Goal: Contribute content: Contribute content

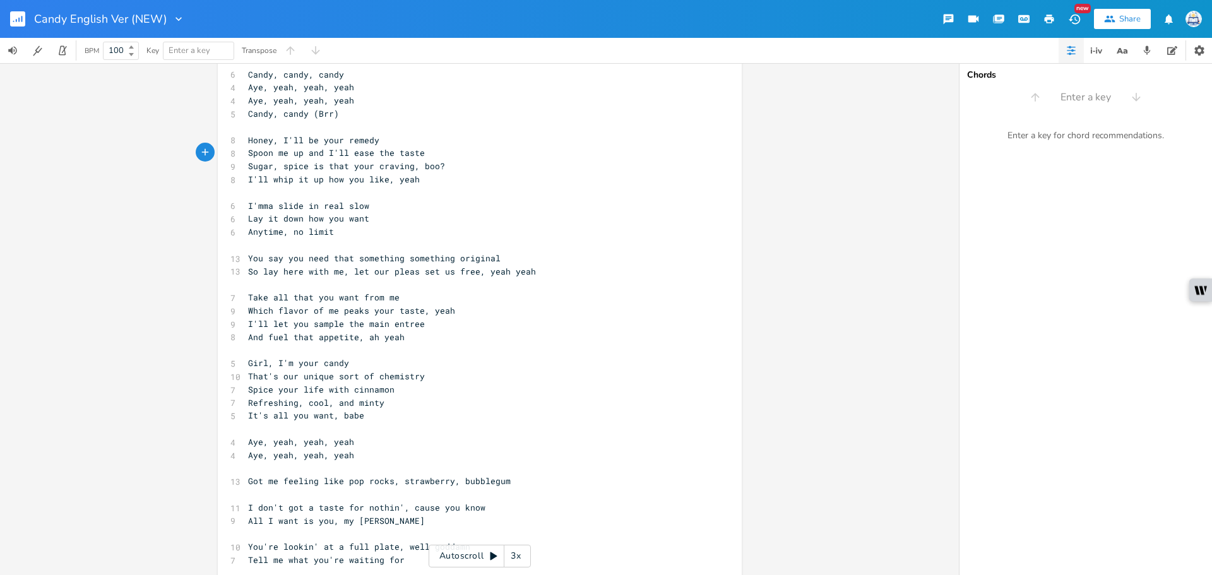
scroll to position [0, 33]
drag, startPoint x: 335, startPoint y: 311, endPoint x: 269, endPoint y: 310, distance: 65.7
click at [269, 310] on span "Which flavor of me peaks your taste, yeah" at bounding box center [351, 310] width 207 height 11
type textarea "ever flao"
type textarea "bor"
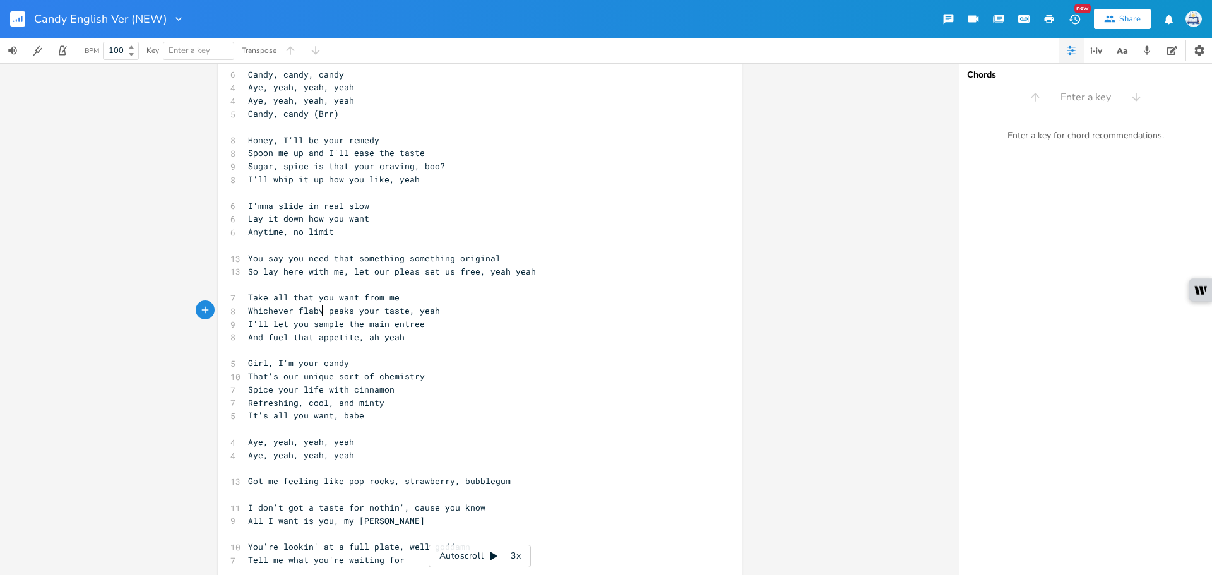
type textarea "vor"
click at [318, 313] on span "Whichever flabvor peaks your taste, yeah" at bounding box center [349, 310] width 202 height 11
click at [314, 313] on span "Whichever flabvor peaks your taste, yeah" at bounding box center [349, 310] width 202 height 11
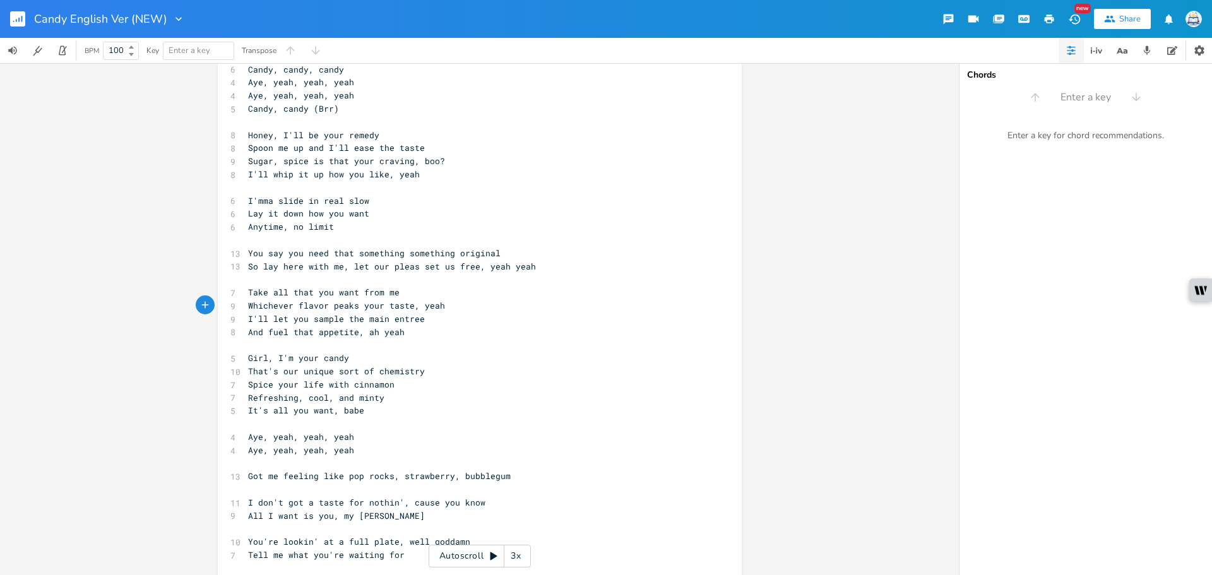
scroll to position [0, 0]
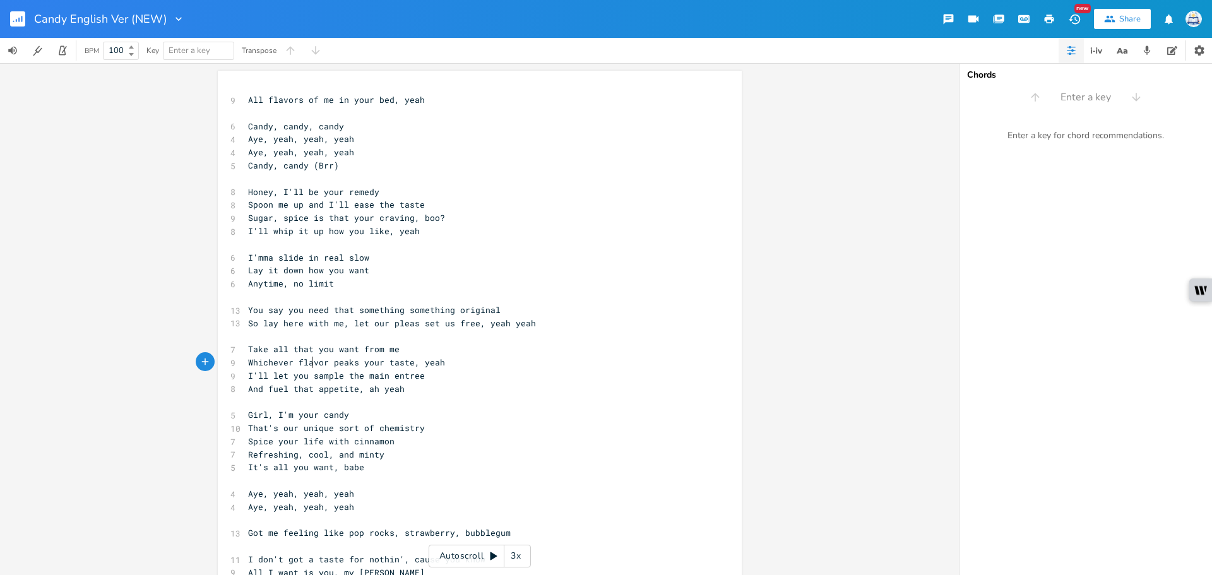
click at [618, 269] on pre "Lay it down how you want" at bounding box center [474, 270] width 456 height 13
click at [284, 364] on span "Whichever flavor peaks your taste, yeah" at bounding box center [346, 362] width 197 height 11
click at [285, 363] on span "Whichever flavor peaks your taste, yeah" at bounding box center [346, 362] width 197 height 11
click at [289, 364] on span "Whichever flavor peaks your taste, yeah" at bounding box center [346, 362] width 197 height 11
type textarea "ever flavor"
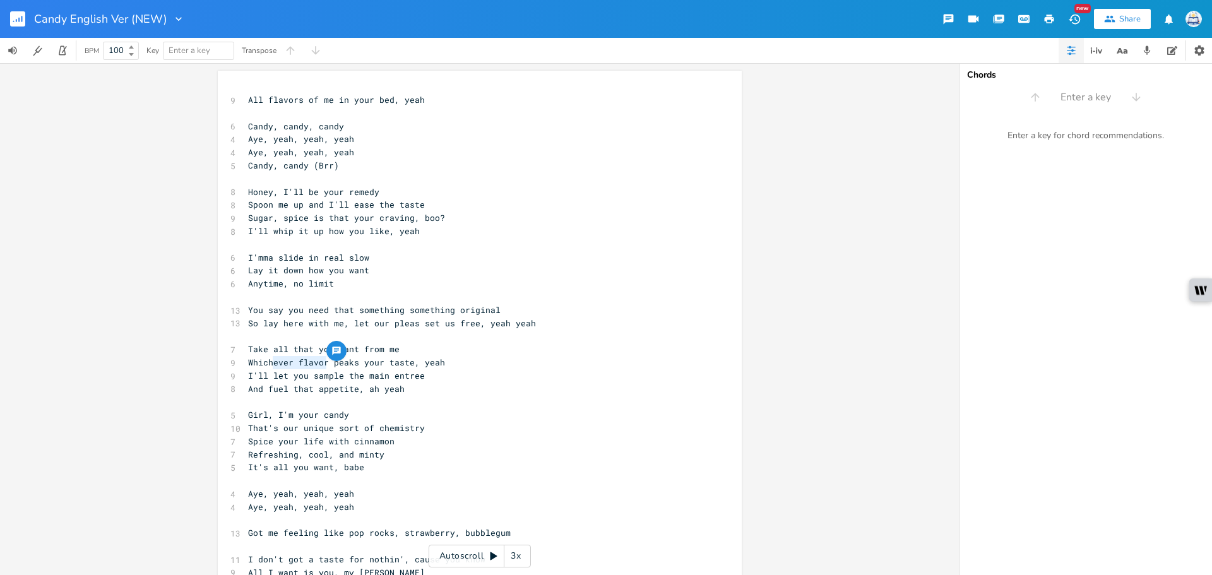
drag, startPoint x: 325, startPoint y: 360, endPoint x: 267, endPoint y: 359, distance: 57.5
click at [267, 359] on span "Whichever flavor peaks your taste, yeah" at bounding box center [346, 362] width 197 height 11
type textarea "flavor of me"
drag, startPoint x: 457, startPoint y: 369, endPoint x: 415, endPoint y: 368, distance: 42.3
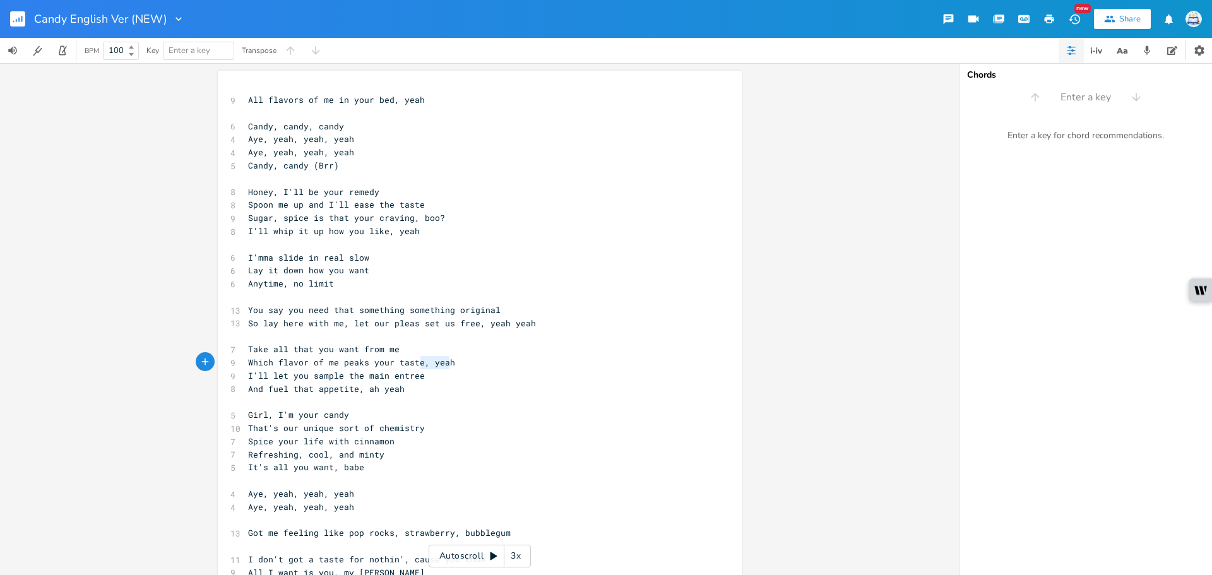
click at [415, 368] on div "9 All flavors of me in your bed, yeah ​ 6 Candy, candy, candy 4 Aye, yeah, yeah…" at bounding box center [474, 539] width 456 height 893
type textarea "~"
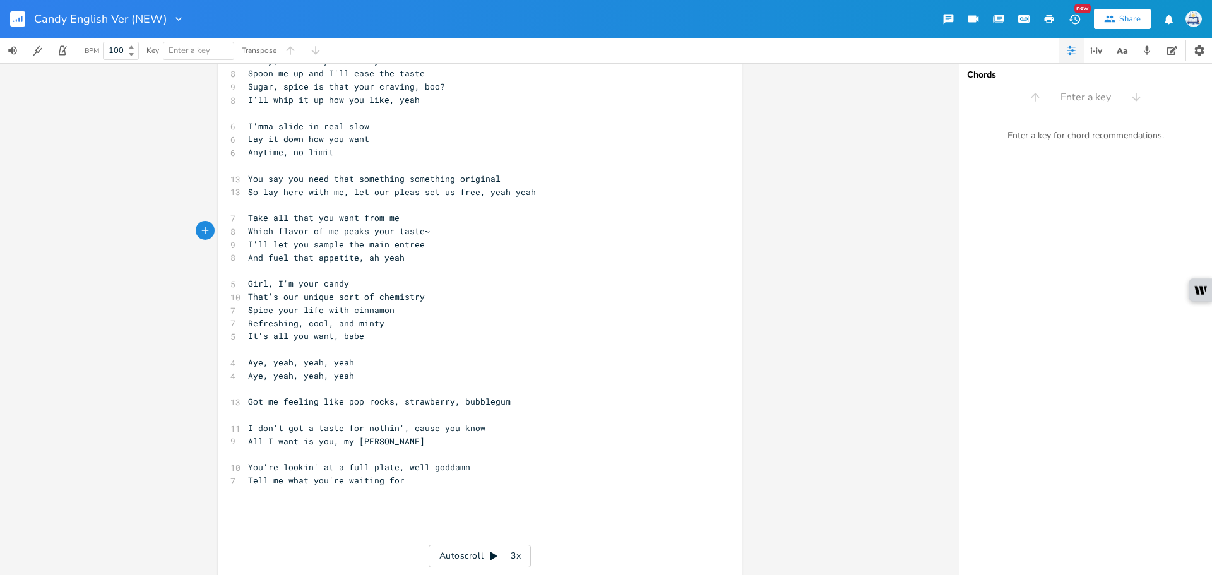
scroll to position [189, 0]
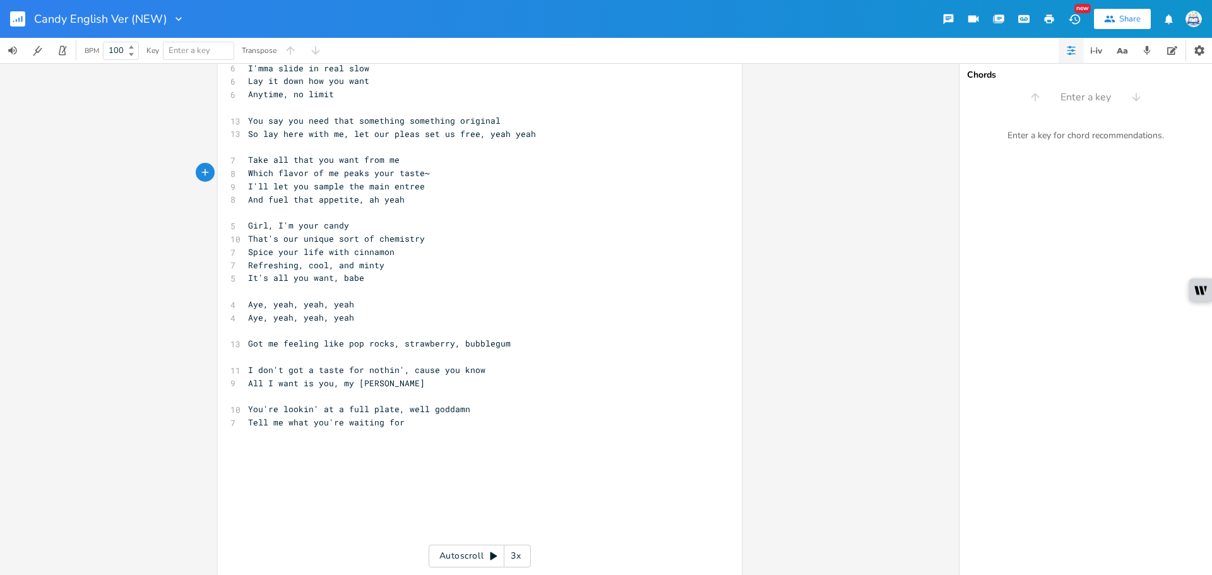
click at [472, 432] on pre "​" at bounding box center [474, 435] width 456 height 13
type textarea "Wining and dining till the sun comes up"
type textarea "That gleam in your eye's telling me you want [PERSON_NAME]"
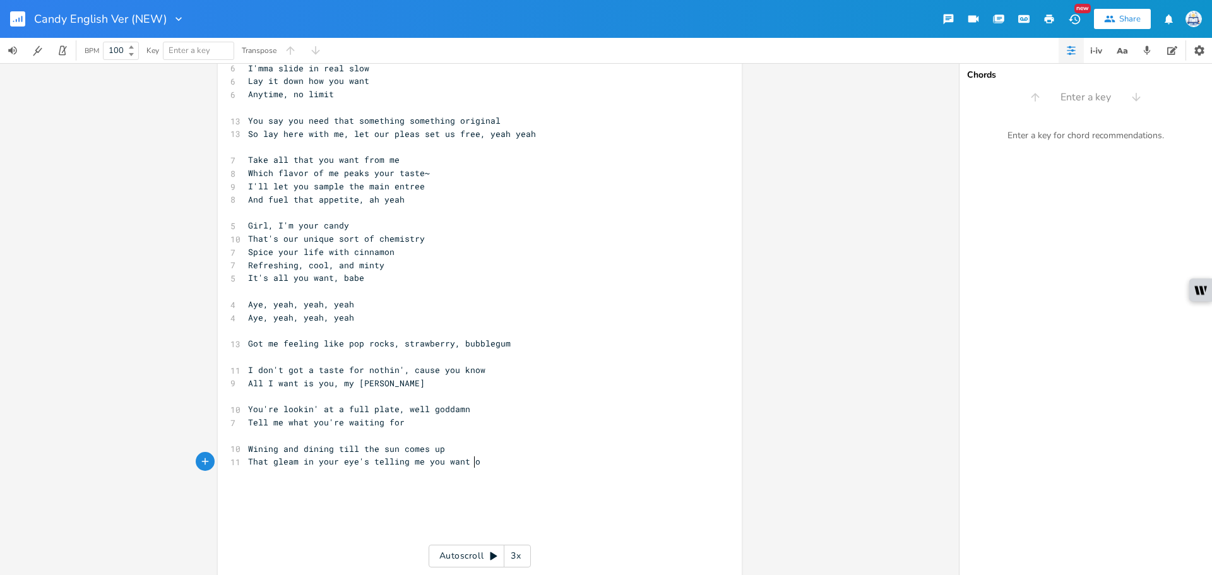
type textarea "s"
type textarea "some more"
type textarea "An hour till [PERSON_NAME], your appetite's insatable"
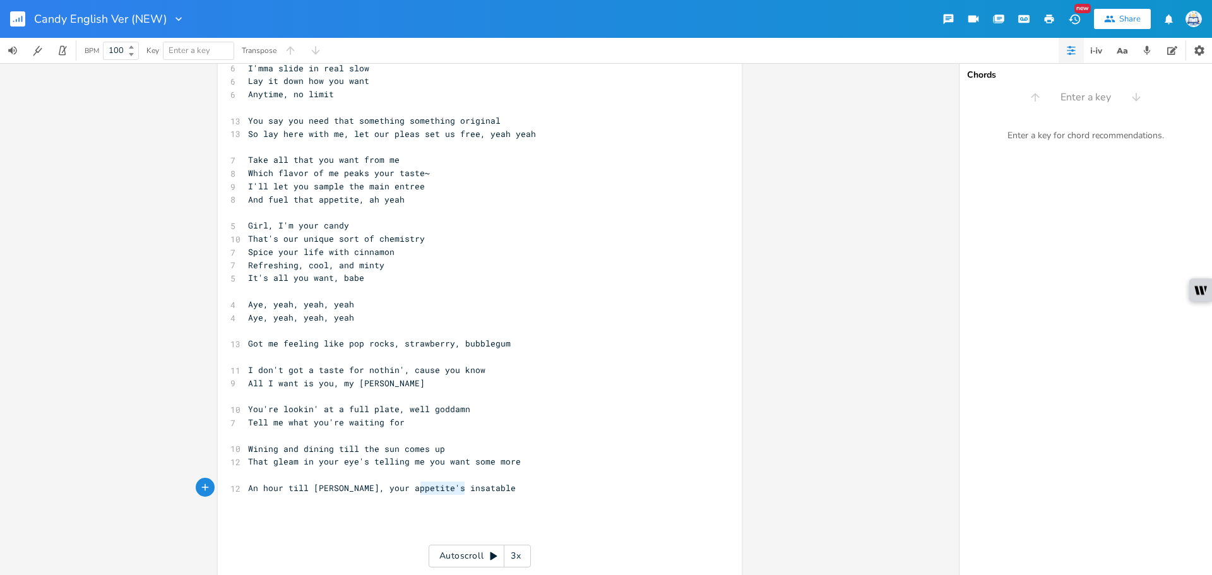
drag, startPoint x: 476, startPoint y: 491, endPoint x: 414, endPoint y: 490, distance: 61.3
click at [414, 490] on pre "An hour till [PERSON_NAME], your appetite's insatable" at bounding box center [474, 488] width 456 height 13
type textarea "insatable"
paste textarea
drag, startPoint x: 413, startPoint y: 487, endPoint x: 362, endPoint y: 491, distance: 51.3
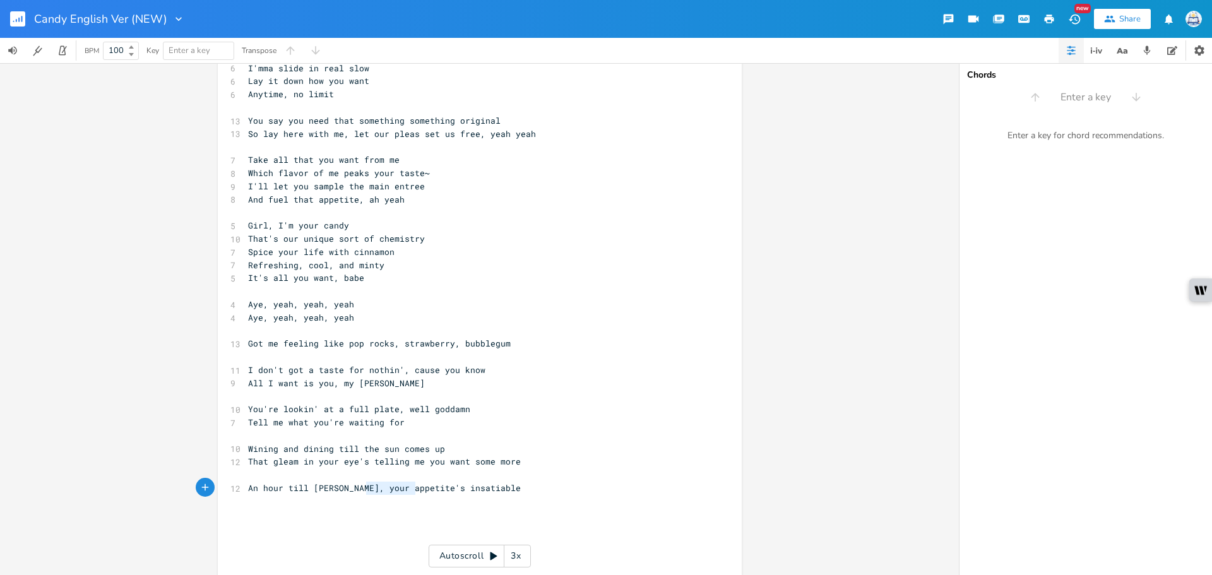
click at [362, 491] on span "An hour till [PERSON_NAME], your appetite's insatiable" at bounding box center [384, 487] width 273 height 11
type textarea "hunger's"
drag, startPoint x: 326, startPoint y: 491, endPoint x: 241, endPoint y: 486, distance: 86.0
click at [241, 486] on div "An hour till [PERSON_NAME] x 9 All flavors of me in your bed, yeah ​ 6 Candy, c…" at bounding box center [480, 374] width 524 height 986
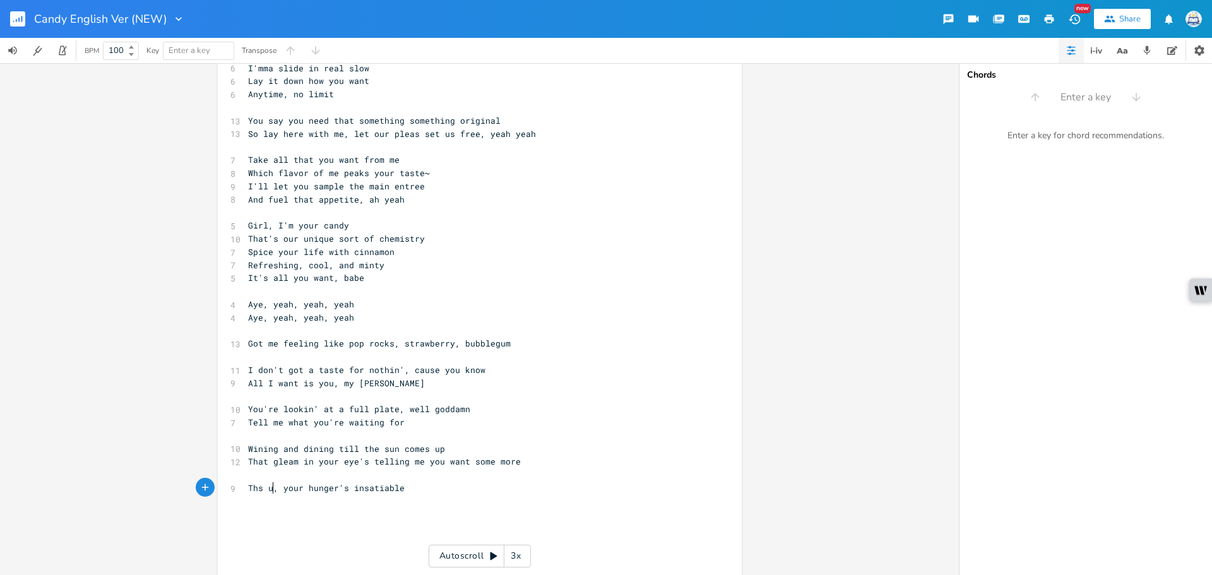
type textarea "Ths un"
type textarea "e [PERSON_NAME]'s in the sky"
click at [508, 482] on pre "The sun's in the sky, your hunger's insatiable" at bounding box center [474, 488] width 456 height 13
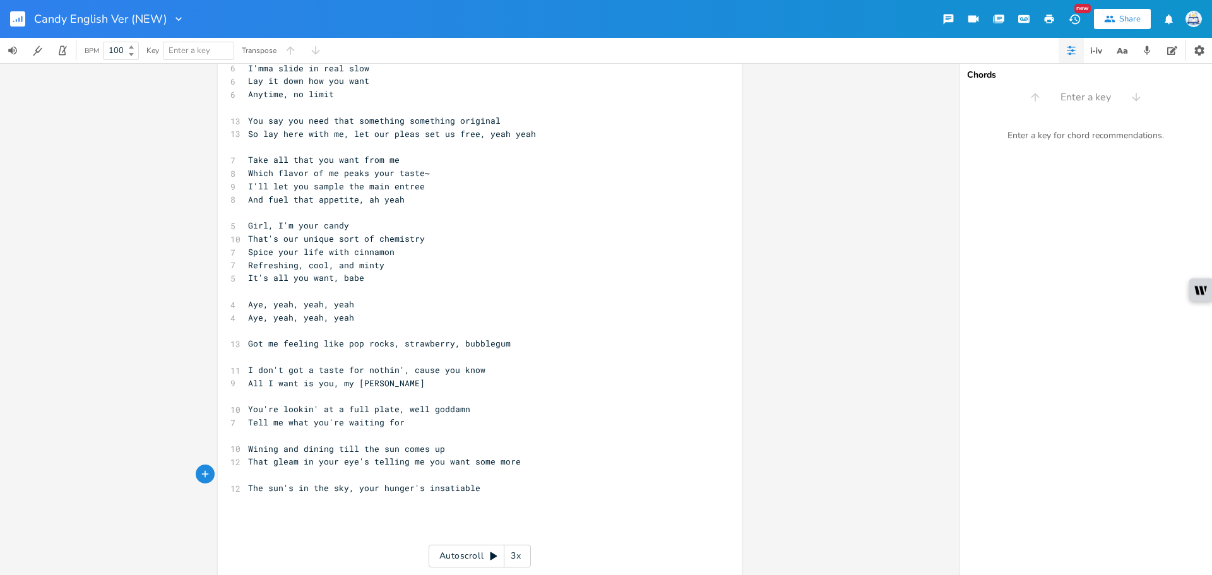
click at [496, 481] on pre "​" at bounding box center [474, 475] width 456 height 13
click at [486, 493] on pre "The sun's in the sky, your hunger's insatiable" at bounding box center [474, 488] width 456 height 13
type textarea "No need to be shy, it's fine if oy"
type textarea "youw"
type textarea "want some more"
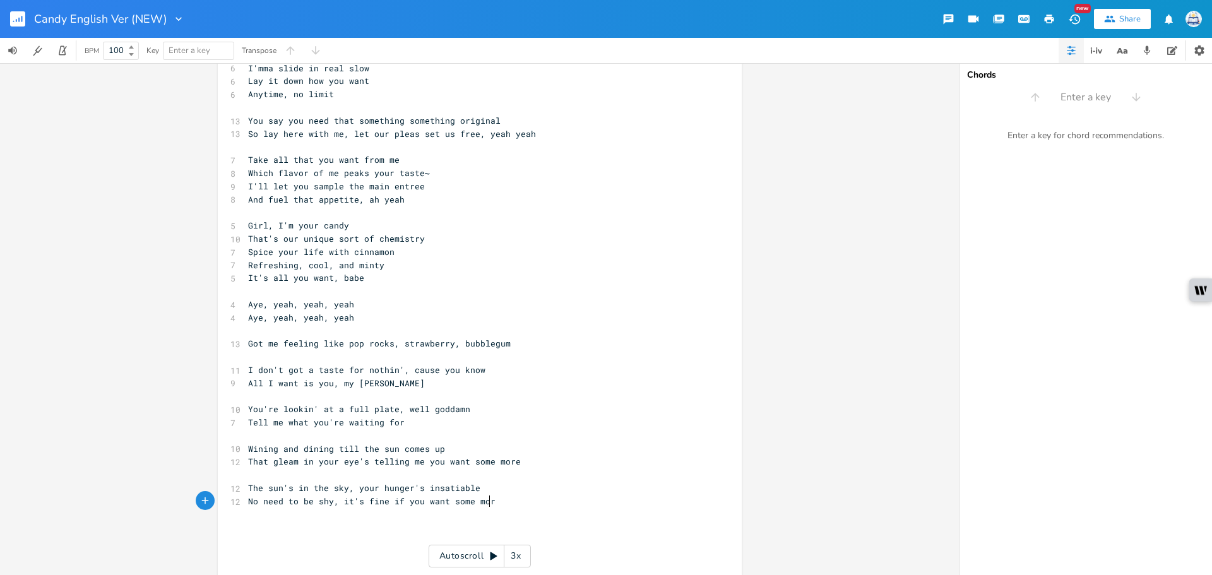
scroll to position [0, 64]
type textarea "e's telling me you want some more"
type textarea "Wining and dining till the sun comes up That gleam in your eye's telling me you…"
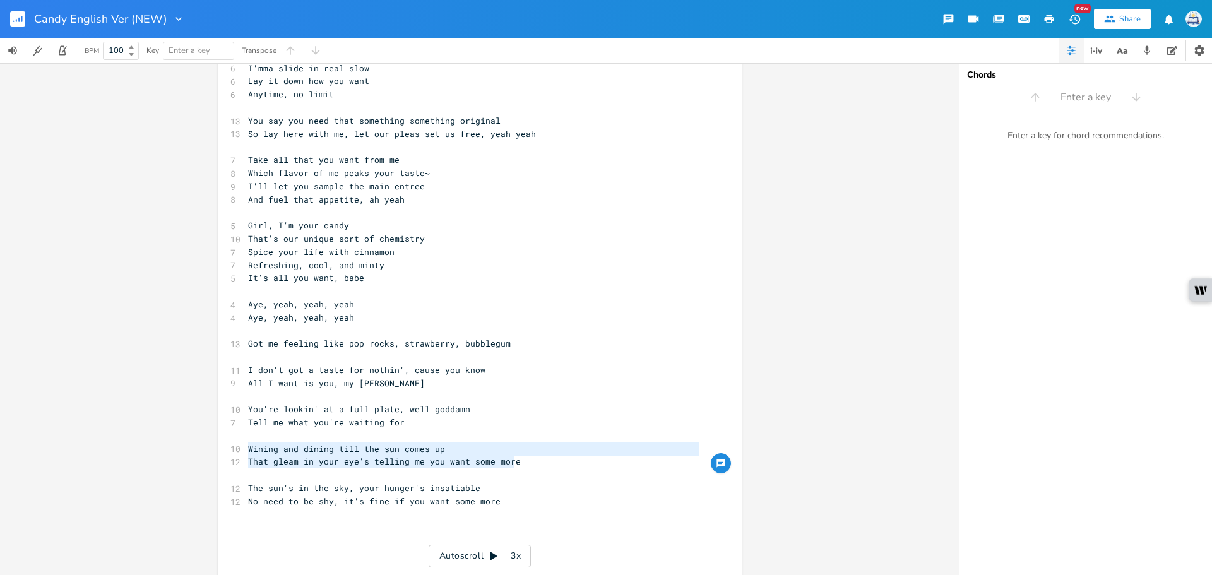
drag, startPoint x: 514, startPoint y: 469, endPoint x: 222, endPoint y: 450, distance: 292.4
click at [222, 450] on div "Wining and dining till the sun comes up That gleam in your eye's telling me you…" at bounding box center [480, 380] width 524 height 999
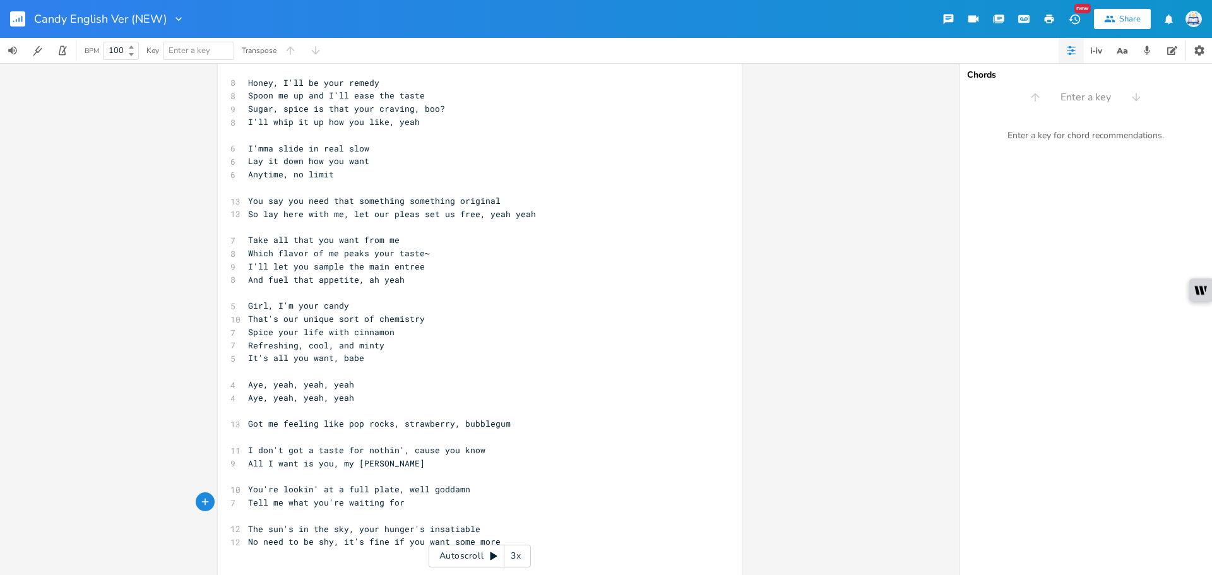
scroll to position [0, 0]
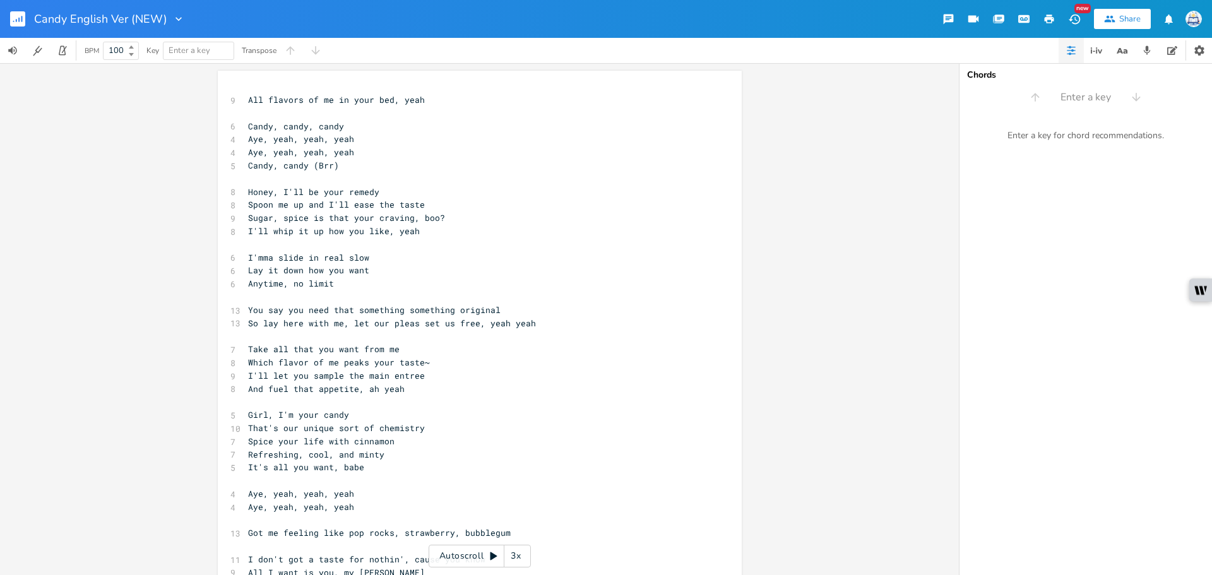
click at [237, 104] on div "x 9 All flavors of me in your bed, yeah ​ 6 Candy, candy, candy 4 Aye, yeah, ye…" at bounding box center [480, 551] width 524 height 960
click at [248, 99] on span "All flavors of me in your bed, yeah" at bounding box center [336, 99] width 177 height 11
type textarea "'"
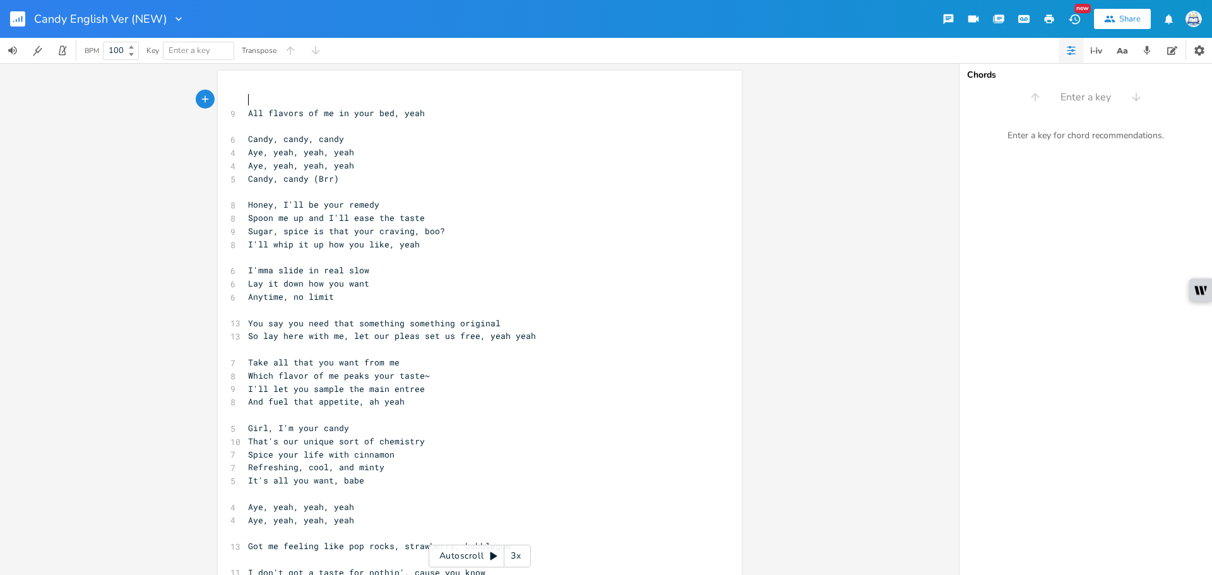
click at [277, 95] on pre "​" at bounding box center [474, 99] width 456 height 13
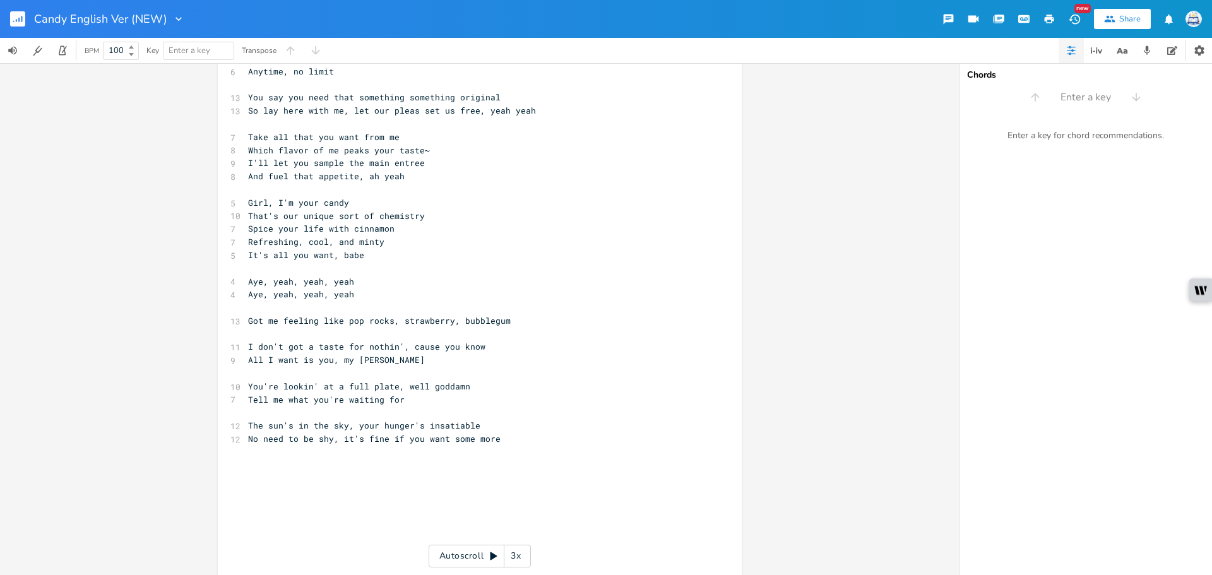
scroll to position [379, 0]
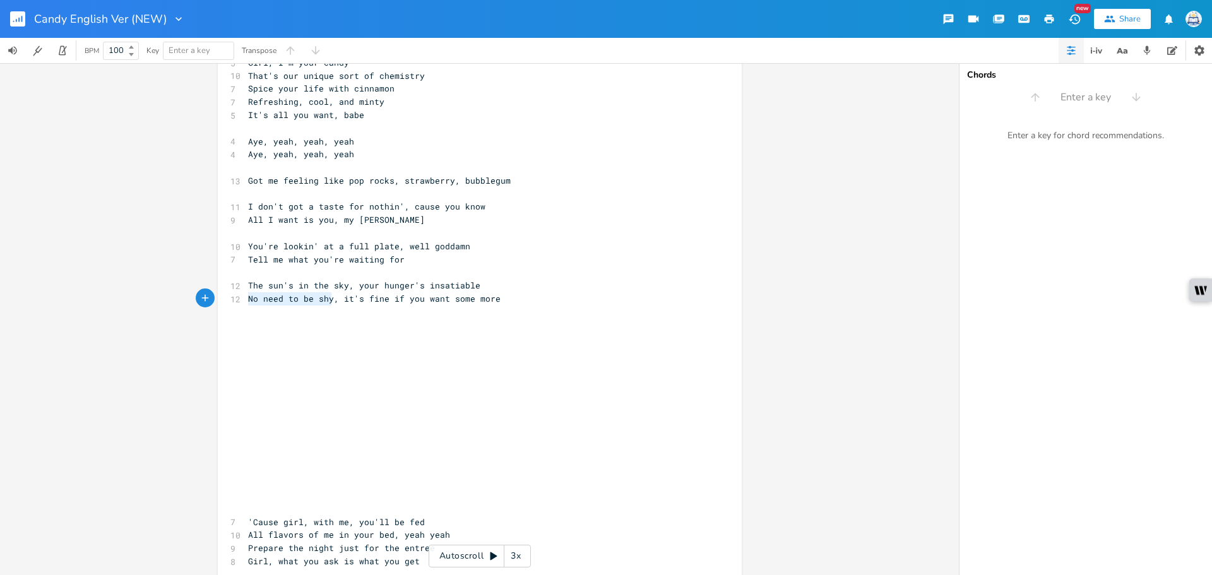
drag, startPoint x: 329, startPoint y: 301, endPoint x: 222, endPoint y: 301, distance: 106.7
click at [222, 301] on div "No need to be shy x 10 Wining and dining till the sun comes up 12 That gleam in…" at bounding box center [480, 185] width 524 height 986
type textarea "Don't tell me you're sjy"
type textarea "hy"
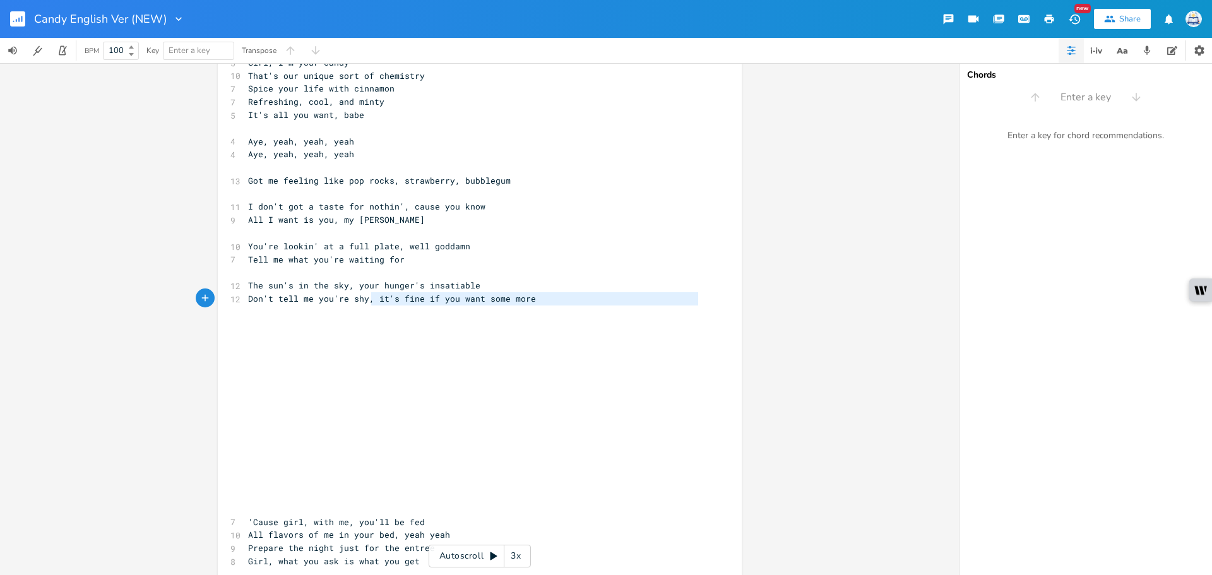
drag, startPoint x: 438, startPoint y: 306, endPoint x: 369, endPoint y: 304, distance: 68.8
click at [369, 304] on div "10 Wining and dining till the sun comes up 12 That gleam in your eye's telling …" at bounding box center [474, 187] width 456 height 945
type textarea "it's fine if you want some more"
click at [373, 301] on span "Don't tell me you're shy, it's fine if you want some more" at bounding box center [392, 298] width 288 height 11
drag, startPoint x: 374, startPoint y: 301, endPoint x: 430, endPoint y: 304, distance: 56.3
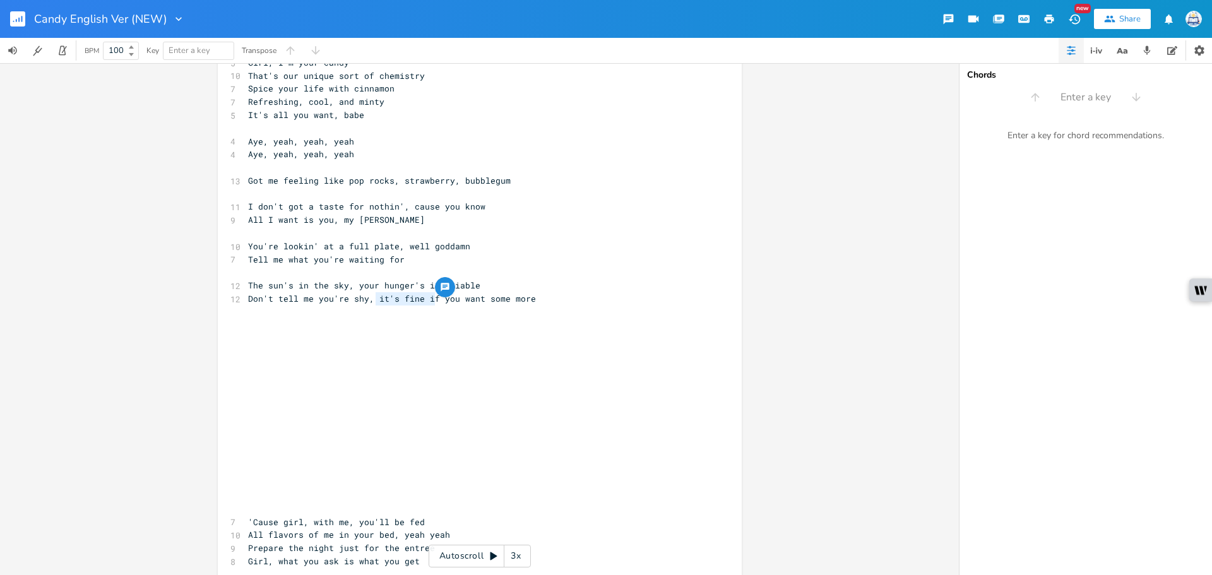
click at [430, 304] on span "Don't tell me you're shy, it's fine if you want some more" at bounding box center [392, 298] width 288 height 11
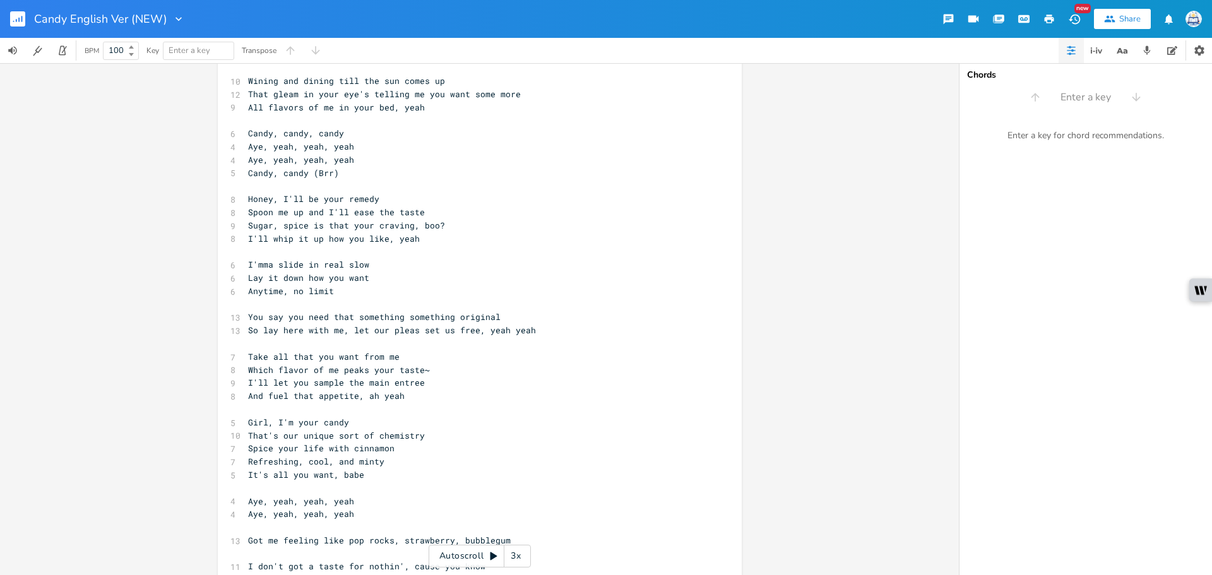
scroll to position [0, 0]
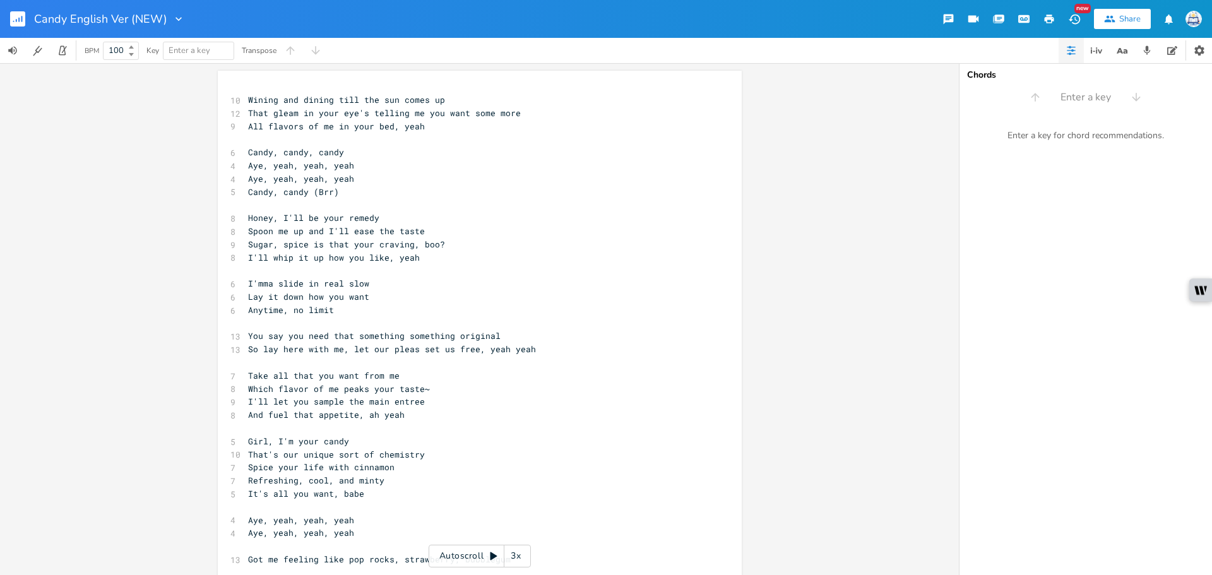
type textarea "I know that"
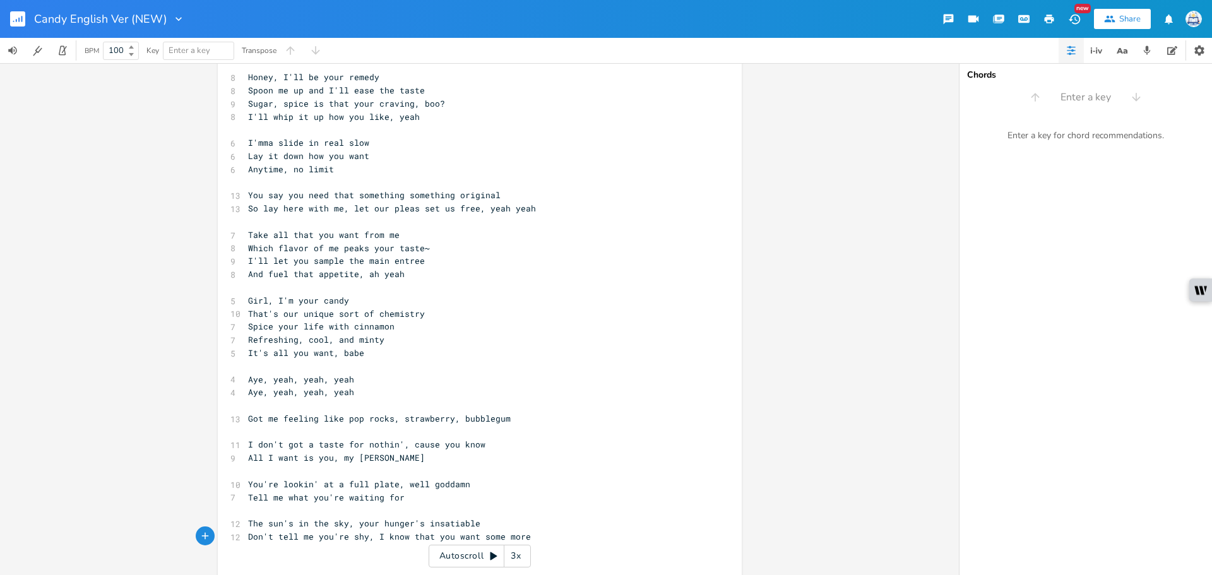
scroll to position [330, 0]
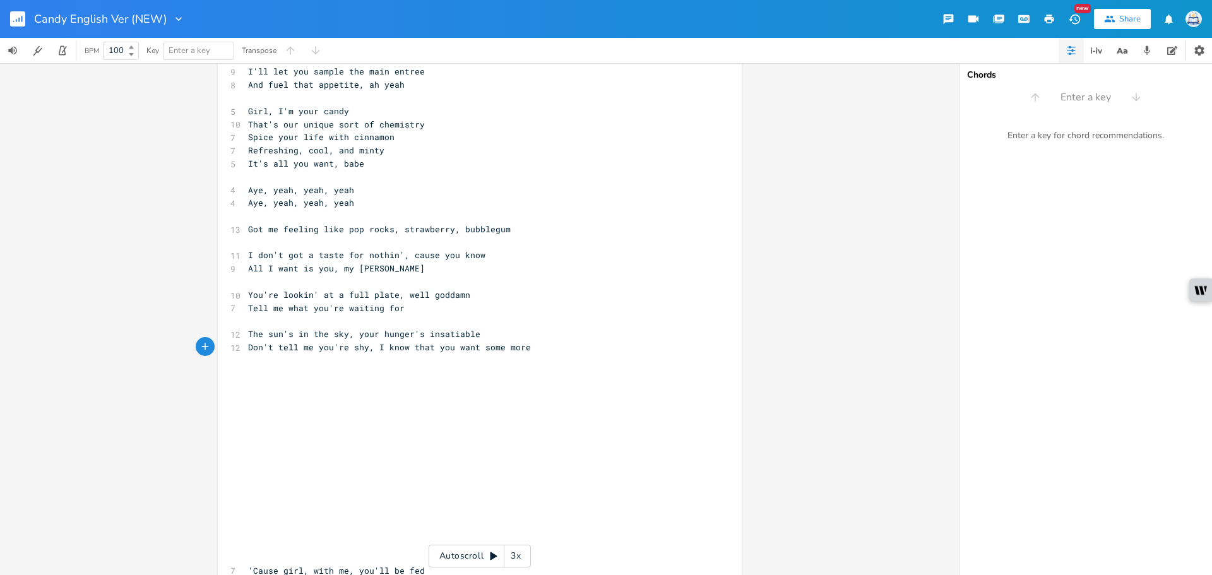
click at [489, 366] on pre "​" at bounding box center [474, 360] width 456 height 13
type textarea "I'll put on a show for you, baby,"
type textarea "You da"
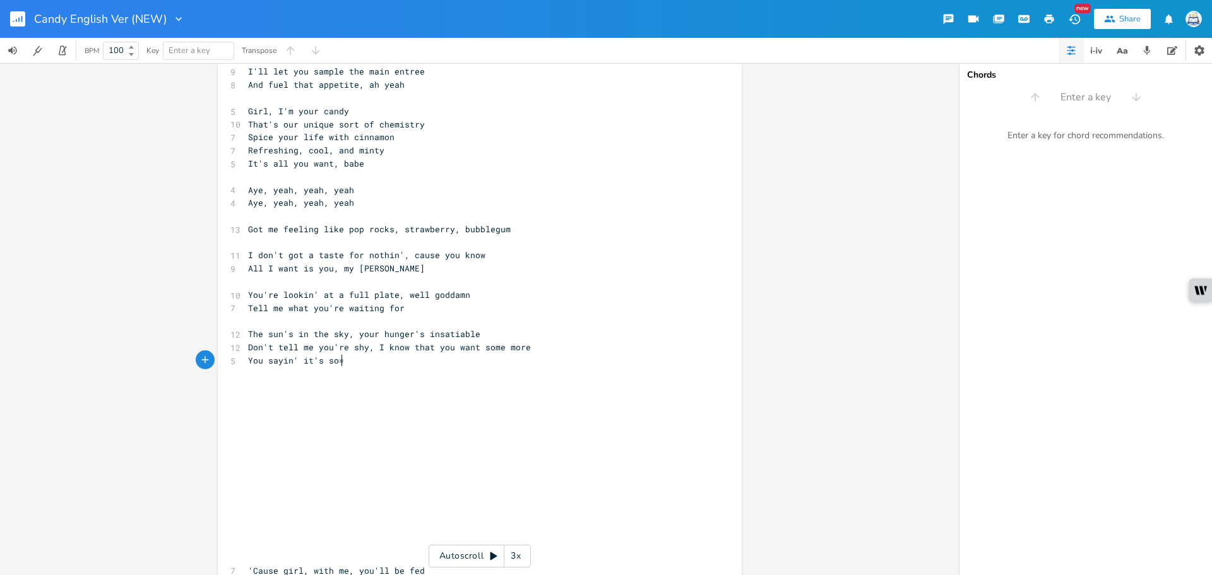
type textarea "sayin' it's so=so"
type textarea "=s"
type textarea "`"
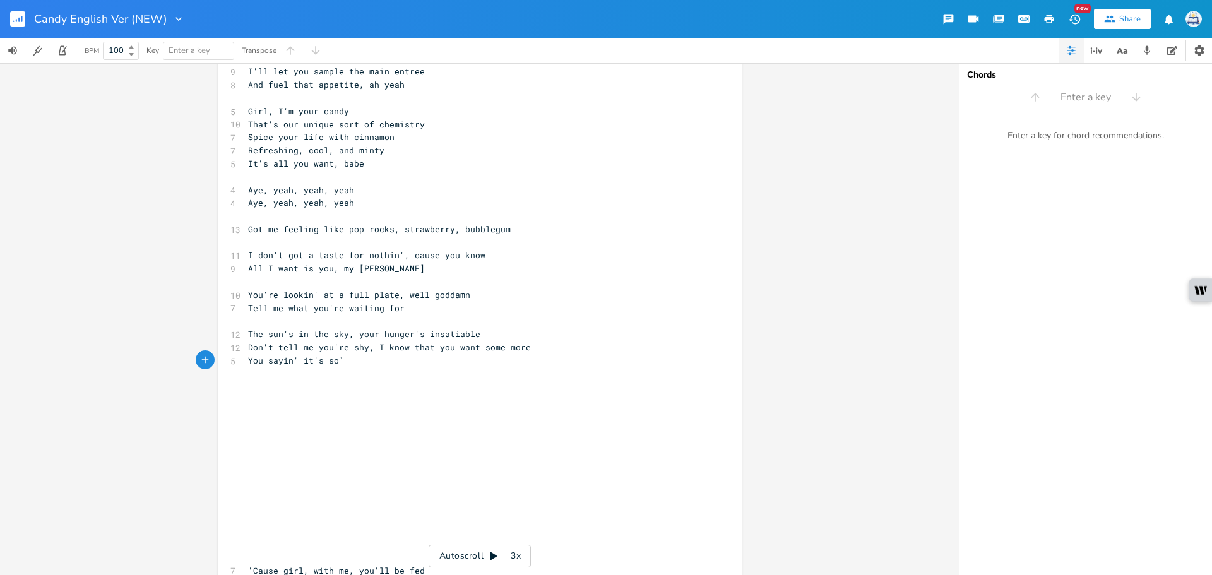
scroll to position [0, 3]
type textarea "-sp"
type textarea "o, n"
type textarea "baby, we need a little mr"
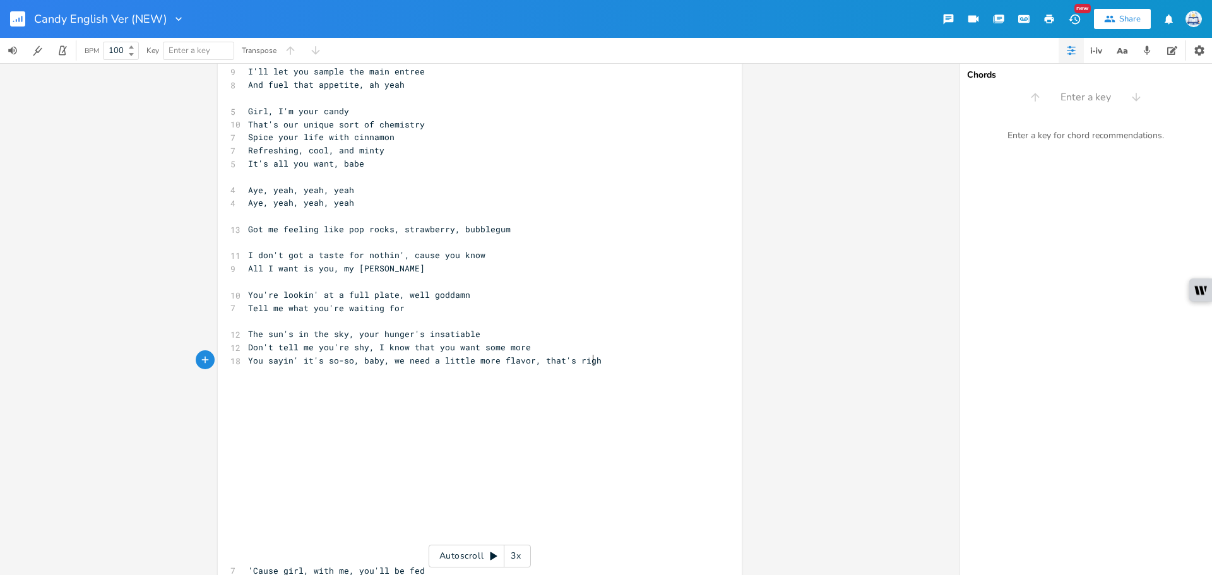
scroll to position [0, 80]
type textarea "ore flavor, that's right"
click at [389, 363] on span "You sayin' it's so-so, baby, we need a little more flavor, that's right" at bounding box center [427, 360] width 359 height 11
drag, startPoint x: 434, startPoint y: 359, endPoint x: 385, endPoint y: 362, distance: 49.3
click at [385, 362] on span "You sayin' it's so-so, baby, we need a little more flavor, that's right" at bounding box center [427, 360] width 359 height 11
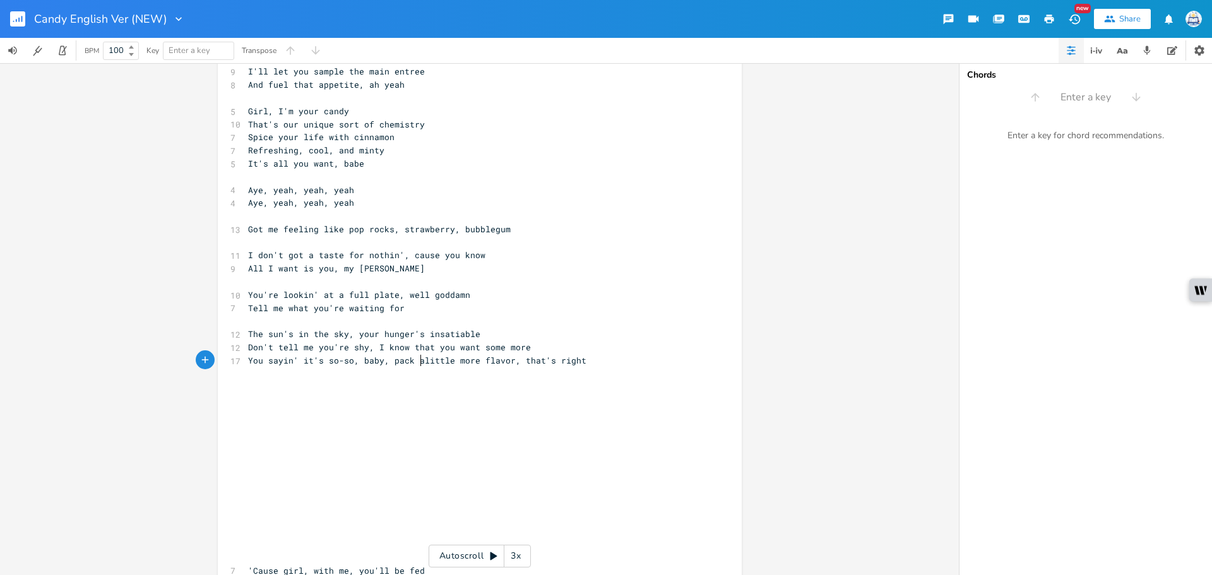
type textarea "pack a"
drag, startPoint x: 451, startPoint y: 362, endPoint x: 433, endPoint y: 363, distance: 17.7
click at [433, 363] on span "You sayin' it's so-so, baby, pack a little more flavor, that's right" at bounding box center [420, 360] width 344 height 11
type textarea "l"
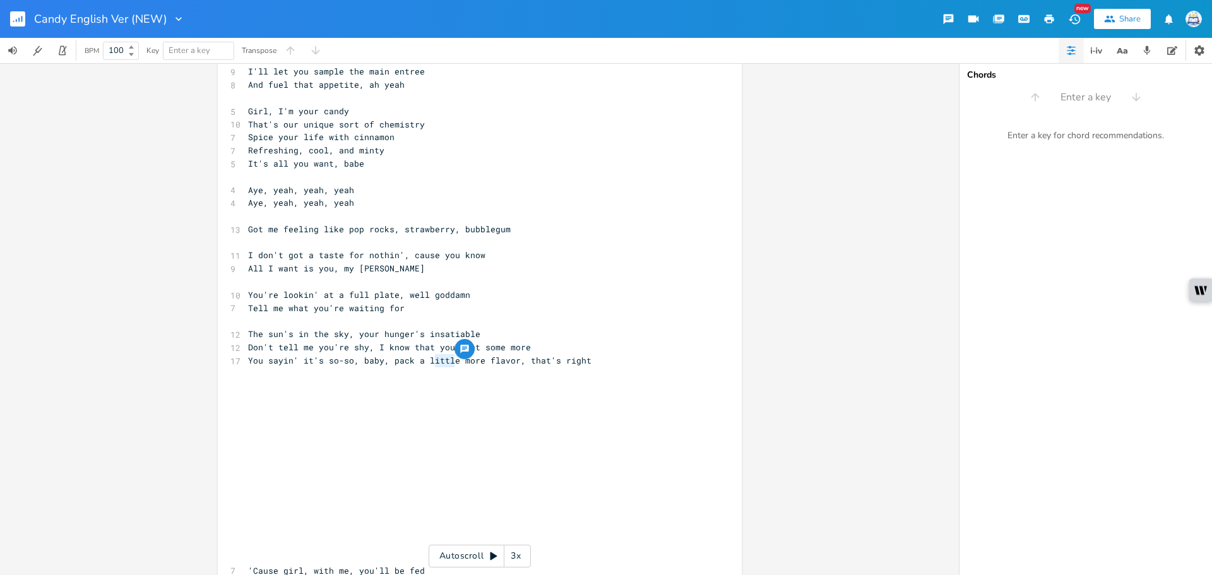
scroll to position [0, 2]
click at [529, 386] on pre "​" at bounding box center [474, 386] width 456 height 13
click at [568, 361] on pre "You sayin' it's so-so, baby, pack a lil more flavor, that's right" at bounding box center [474, 360] width 456 height 13
click at [573, 352] on pre "Don't tell me you're shy, I know that you want some more" at bounding box center [474, 347] width 456 height 13
drag, startPoint x: 573, startPoint y: 357, endPoint x: 503, endPoint y: 363, distance: 69.7
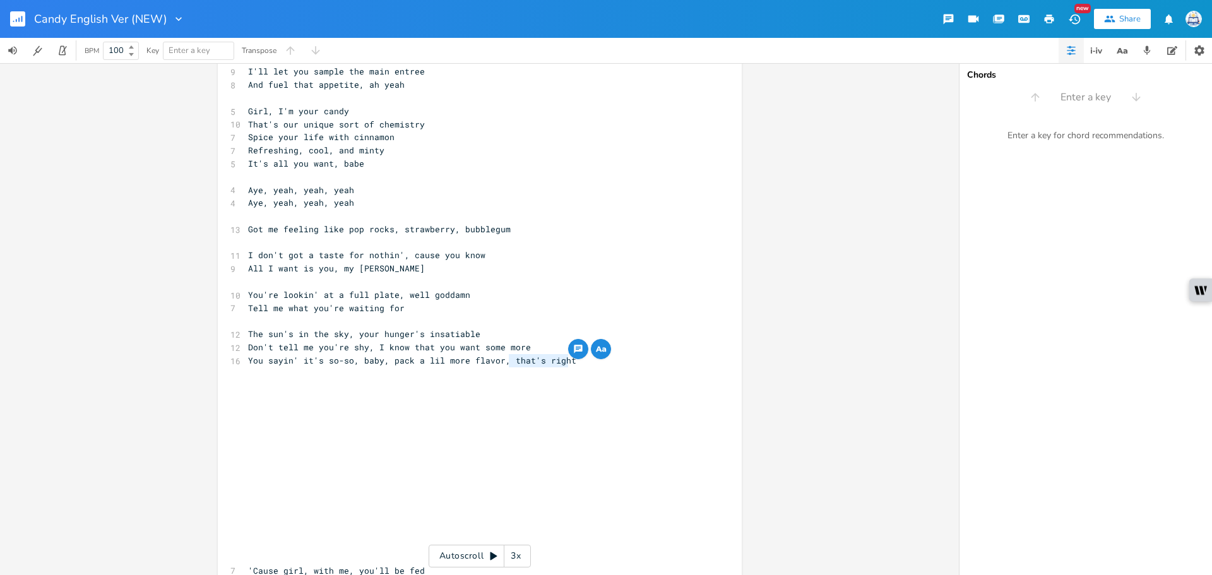
click at [503, 363] on pre "You sayin' it's so-so, baby, pack a lil more flavor, that's right" at bounding box center [474, 360] width 456 height 13
type textarea "well alright"
click at [420, 362] on span "You sayin' it's so-so, baby, pack a lil more flavor, well alright" at bounding box center [412, 360] width 328 height 11
drag, startPoint x: 443, startPoint y: 362, endPoint x: 387, endPoint y: 361, distance: 55.6
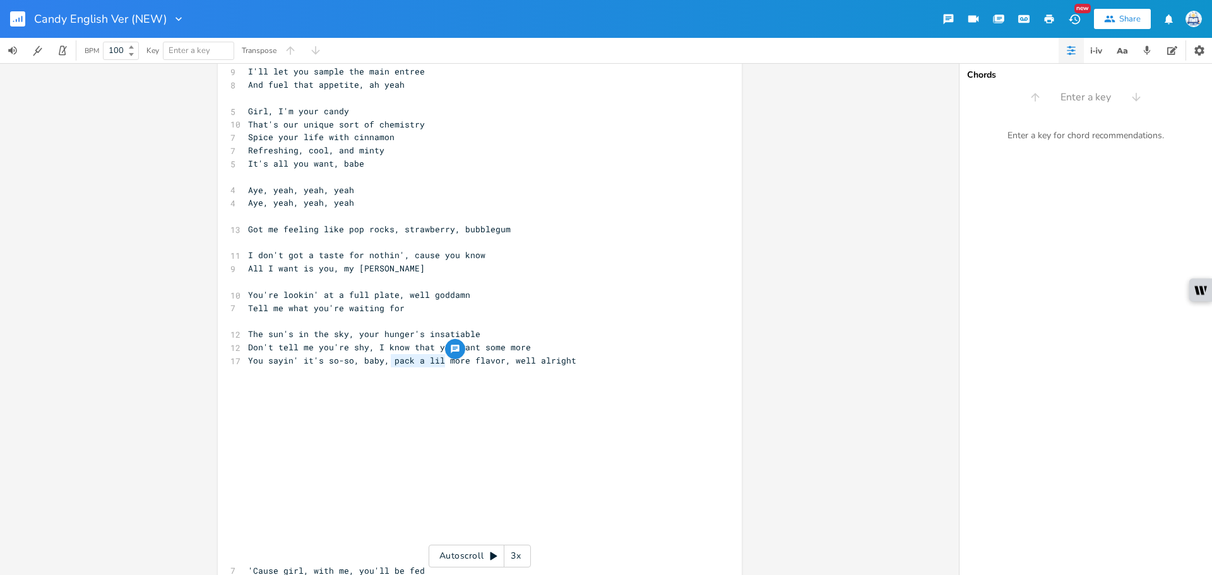
click at [387, 361] on span "You sayin' it's so-so, baby, pack a lil more flavor, well alright" at bounding box center [412, 360] width 328 height 11
type textarea "needin' some"
type textarea "some"
drag, startPoint x: 452, startPoint y: 359, endPoint x: 426, endPoint y: 362, distance: 25.5
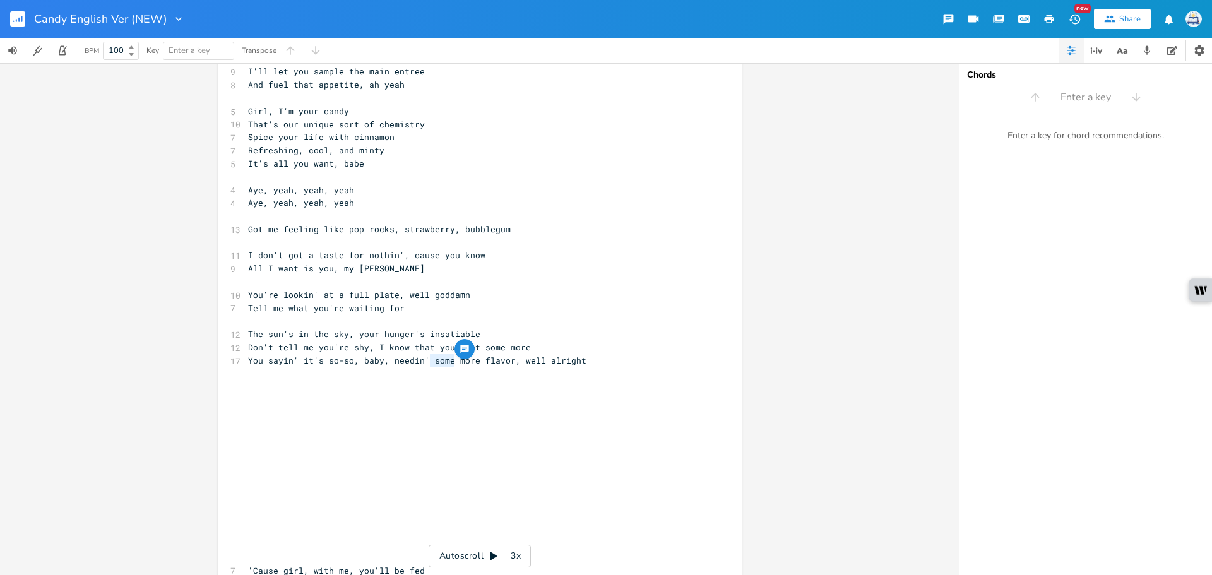
click at [426, 362] on span "You sayin' it's so-so, baby, needin' some more flavor, well alright" at bounding box center [417, 360] width 338 height 11
click at [444, 368] on pre "​" at bounding box center [474, 374] width 456 height 13
click at [457, 359] on span "You sayin' it's so-so, baby, needin' some more flavor, well alright" at bounding box center [417, 360] width 338 height 11
type textarea "more flavor, well alright"
click at [442, 369] on div "10 Wining and dining till the sun comes up 12 That gleam in your eye's telling …" at bounding box center [474, 235] width 456 height 945
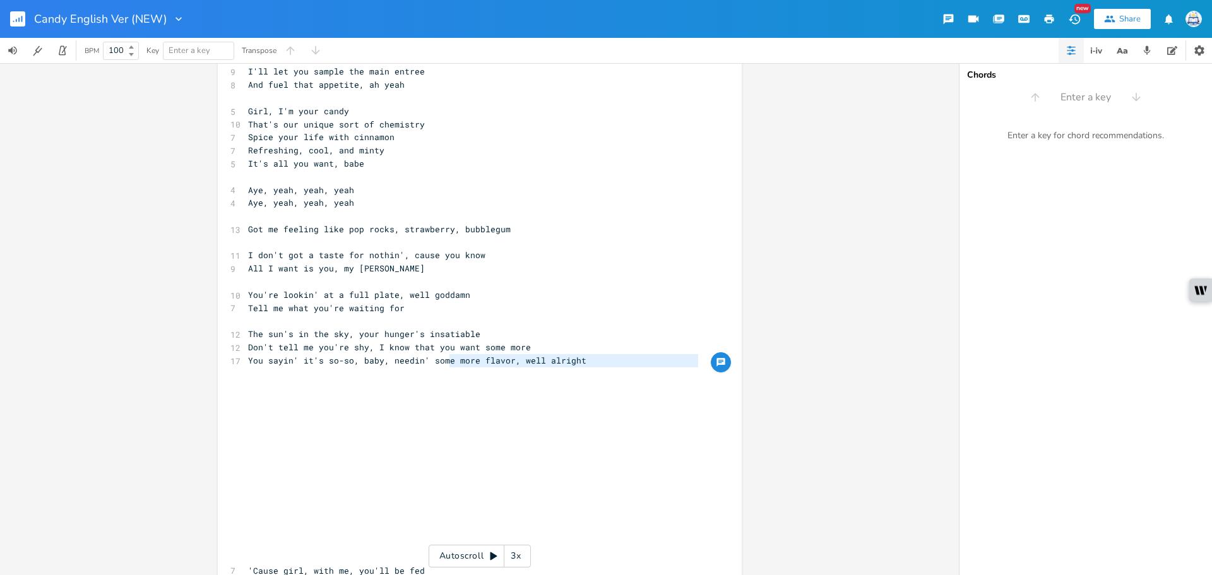
click at [450, 359] on span "You sayin' it's so-so, baby, needin' some more flavor, well alright" at bounding box center [417, 360] width 338 height 11
click at [470, 358] on span "You sayin' it's so-so, baby, needin' some more flavor, well alright" at bounding box center [417, 360] width 338 height 11
drag, startPoint x: 448, startPoint y: 360, endPoint x: 388, endPoint y: 362, distance: 60.0
click at [388, 362] on span "You sayin' it's so-so, baby, needin' some more flavor, well alright" at bounding box center [417, 360] width 338 height 11
type textarea "pack"
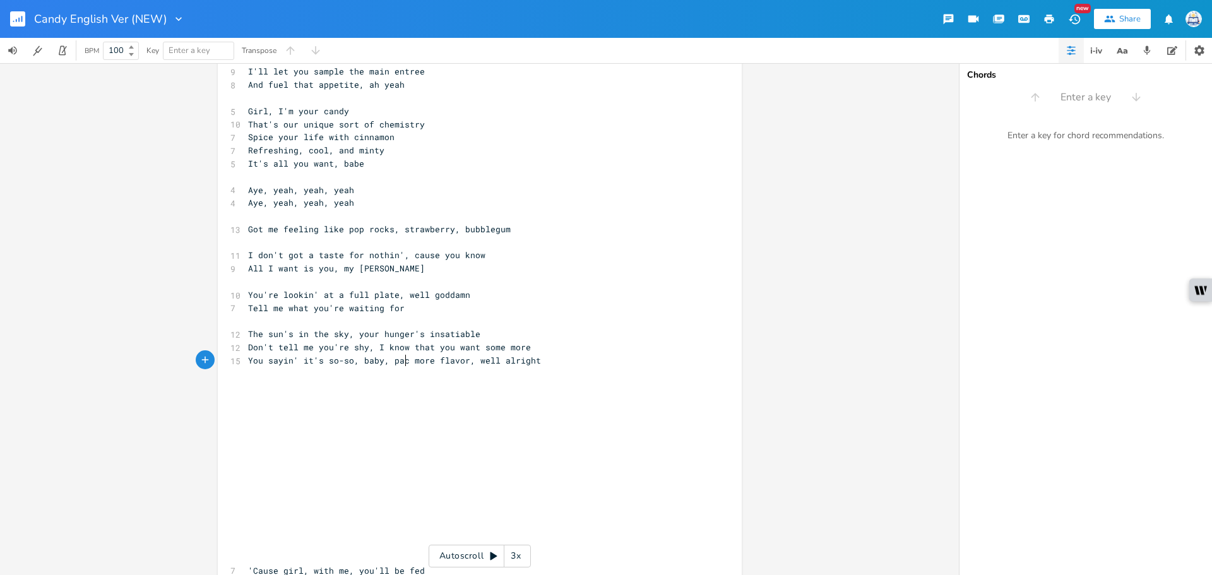
scroll to position [0, 16]
click at [506, 356] on span "You sayin' it's so-so, baby, pack more flavor, well alright" at bounding box center [397, 360] width 298 height 11
drag, startPoint x: 433, startPoint y: 359, endPoint x: 387, endPoint y: 364, distance: 46.4
click at [387, 364] on span "You sayin' it's so-so, baby, pack more flavor, well alright" at bounding box center [397, 360] width 298 height 11
type textarea "need some"
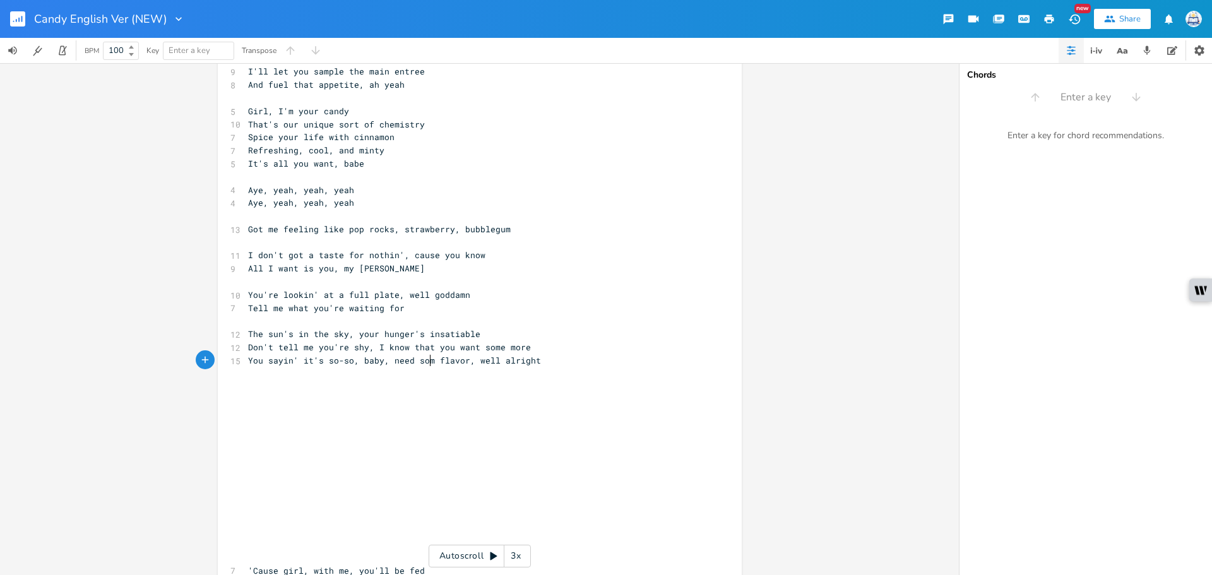
scroll to position [0, 40]
drag, startPoint x: 436, startPoint y: 359, endPoint x: 386, endPoint y: 362, distance: 49.4
click at [386, 362] on span "You sayin' it's so-so, baby, need some flavor, well alright" at bounding box center [397, 360] width 298 height 11
type textarea "where's the"
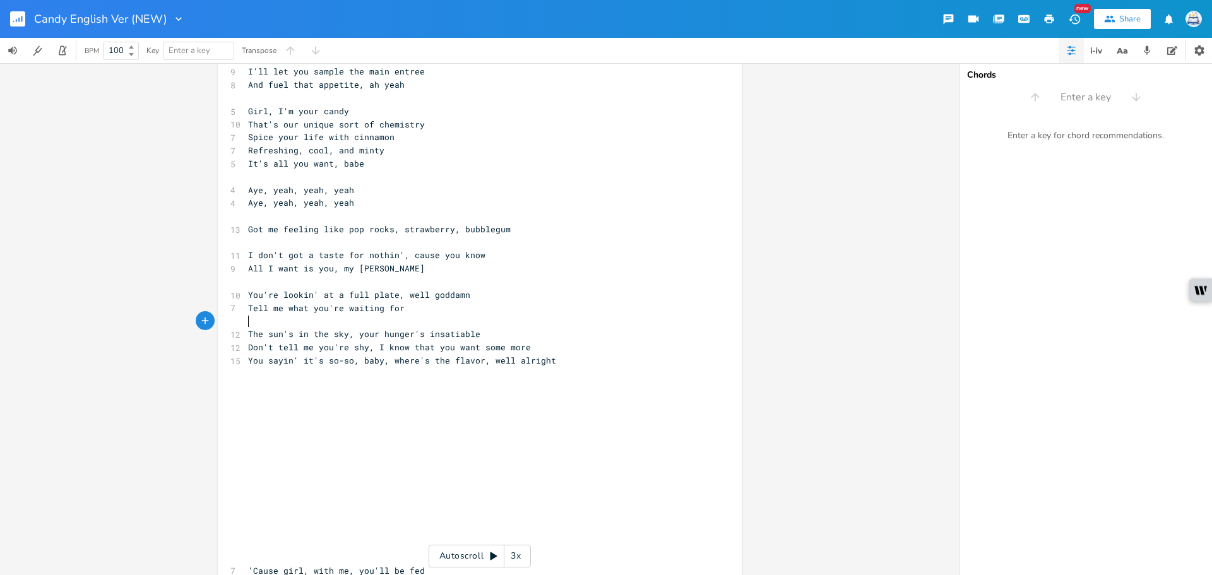
click at [537, 321] on pre "​" at bounding box center [474, 320] width 456 height 13
drag, startPoint x: 553, startPoint y: 360, endPoint x: 484, endPoint y: 364, distance: 69.6
click at [484, 364] on pre "You sayin' it's so-so, baby, where's the flavor, well alright" at bounding box center [474, 360] width 456 height 13
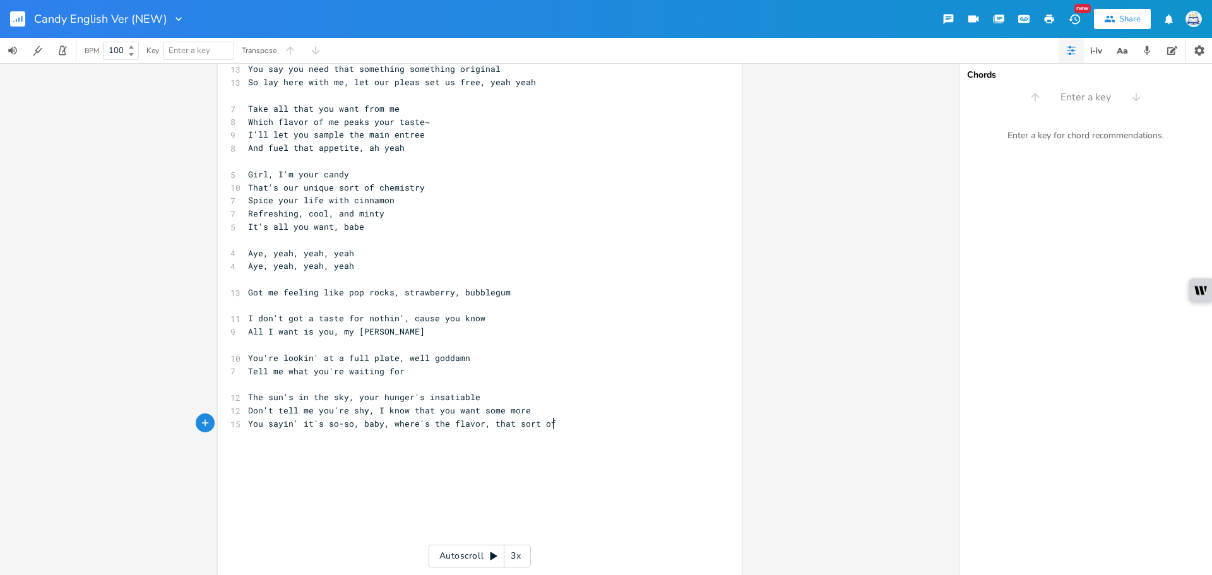
scroll to position [0, 44]
type textarea "that sort of"
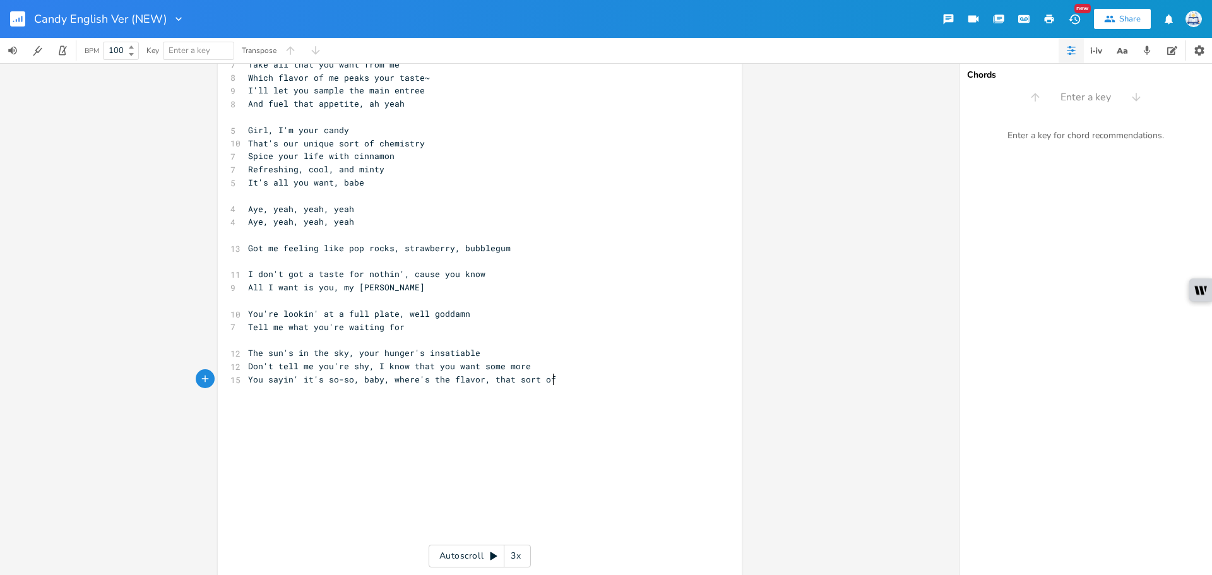
scroll to position [330, 0]
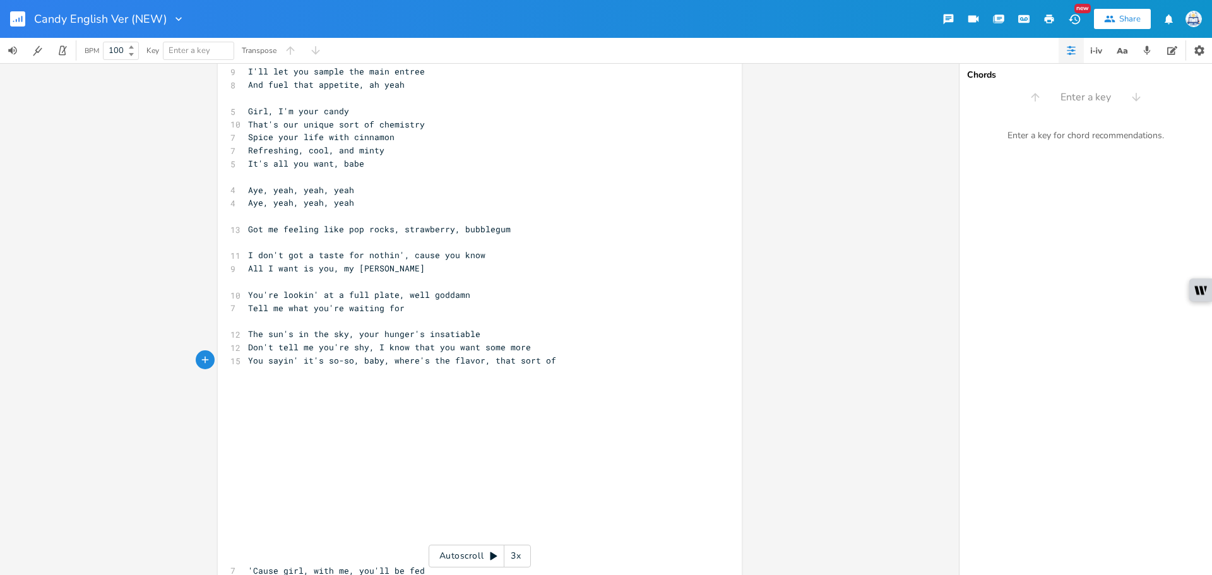
type textarea "of"
drag, startPoint x: 549, startPoint y: 363, endPoint x: 487, endPoint y: 364, distance: 61.9
click at [487, 364] on span "You sayin' it's so-so, baby, where's the flavor, that sort of" at bounding box center [402, 360] width 308 height 11
type textarea "lemme feel your vibe"
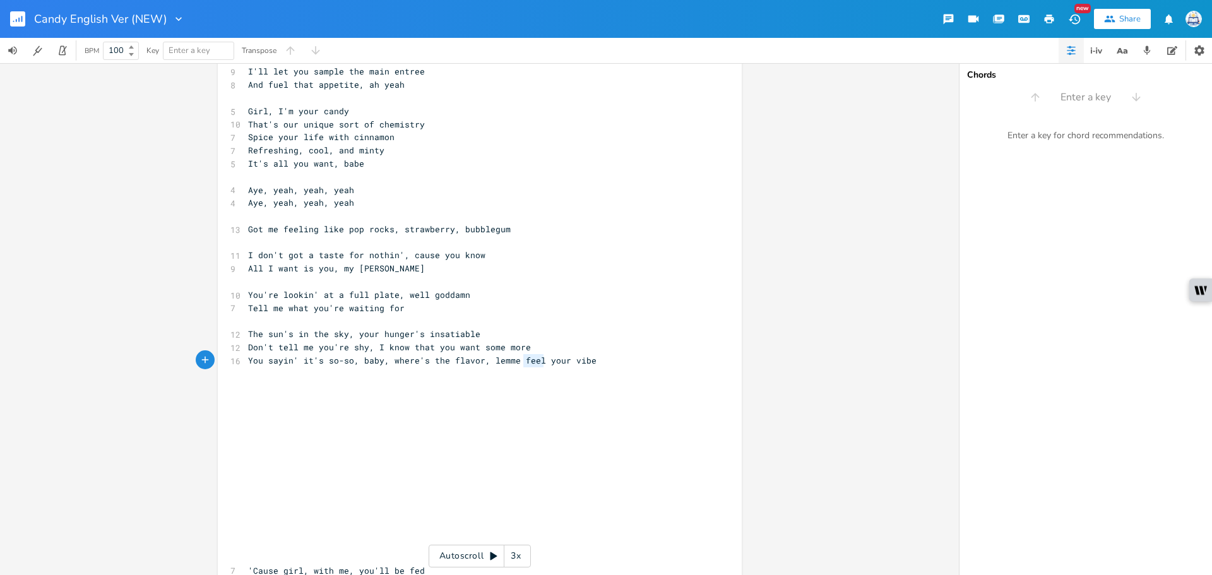
type textarea "feel"
click at [515, 363] on span "You sayin' it's so-so, baby, where's the flavor, lemme feel your vibe" at bounding box center [422, 360] width 349 height 11
click at [574, 362] on span "You sayin' it's so-so, baby, where's the flavor, lemme feel your vibe" at bounding box center [422, 360] width 349 height 11
click at [594, 362] on pre "You sayin' it's so-so, baby, where's the flavor, lemme feel your vibe" at bounding box center [474, 360] width 456 height 13
type textarea "lemme feel your vibe"
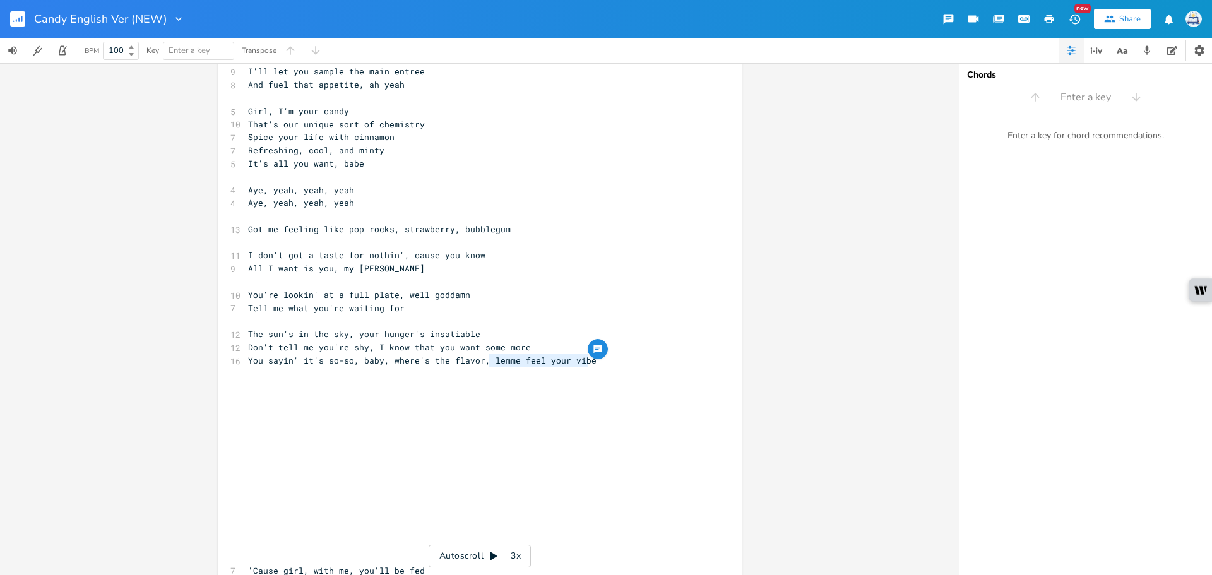
drag, startPoint x: 588, startPoint y: 359, endPoint x: 485, endPoint y: 364, distance: 103.1
click at [485, 364] on pre "You sayin' it's so-so, baby, where's the flavor, lemme feel your vibe" at bounding box center [474, 360] width 456 height 13
click at [585, 386] on pre "​" at bounding box center [474, 386] width 456 height 13
